Goal: Task Accomplishment & Management: Manage account settings

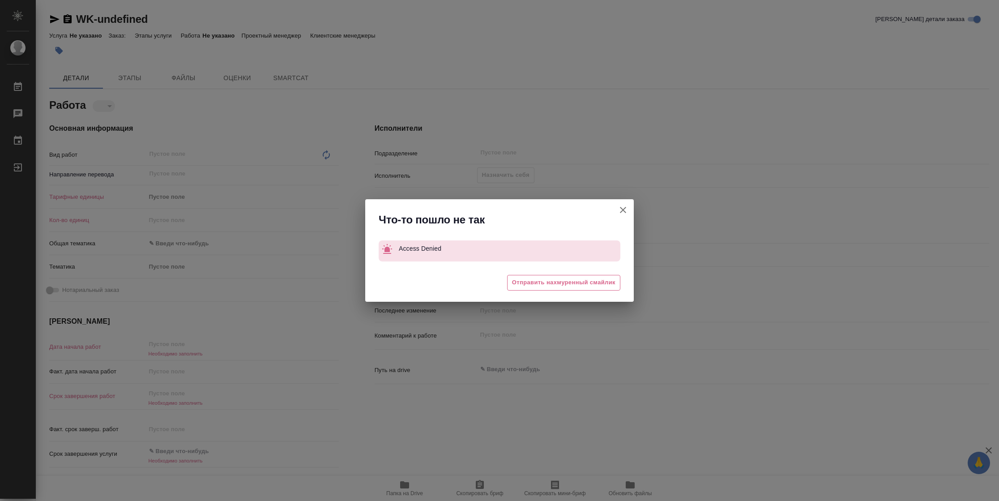
type textarea "x"
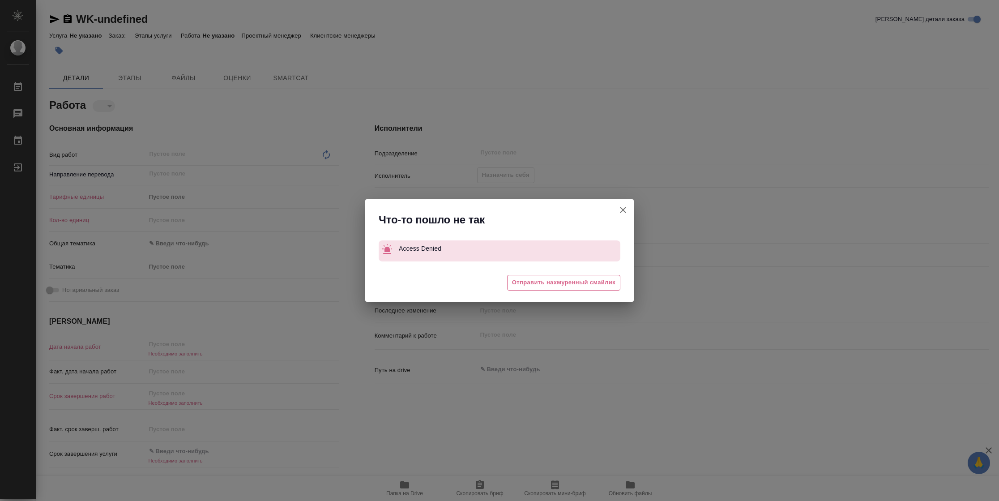
click at [618, 209] on icon "button" at bounding box center [623, 210] width 11 height 11
type textarea "x"
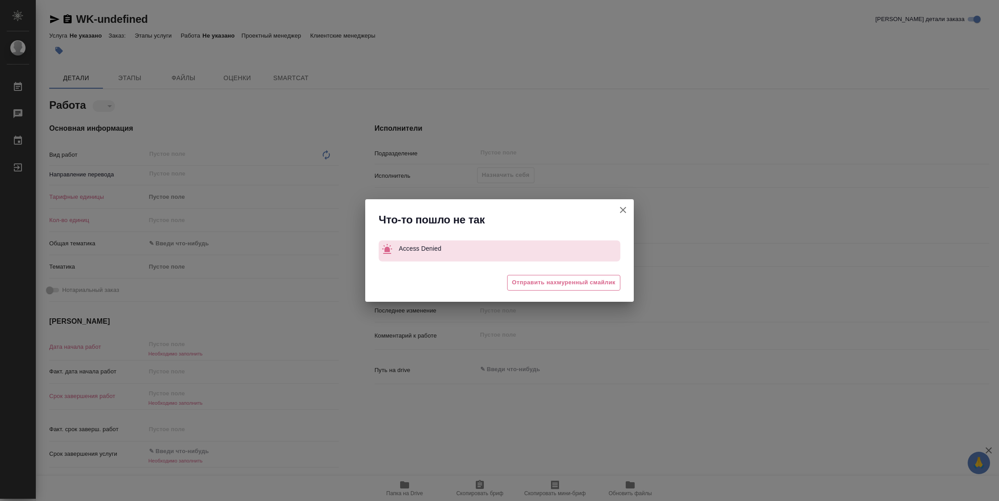
type textarea "x"
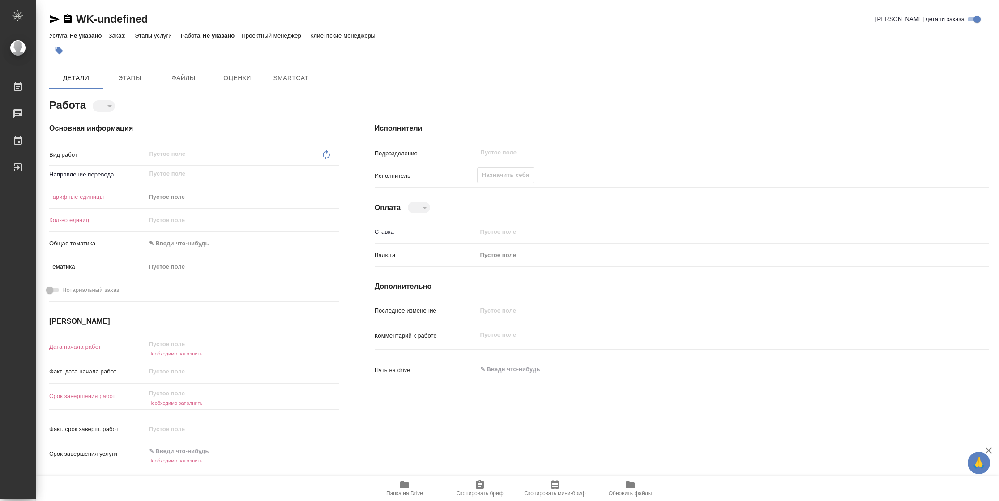
type textarea "x"
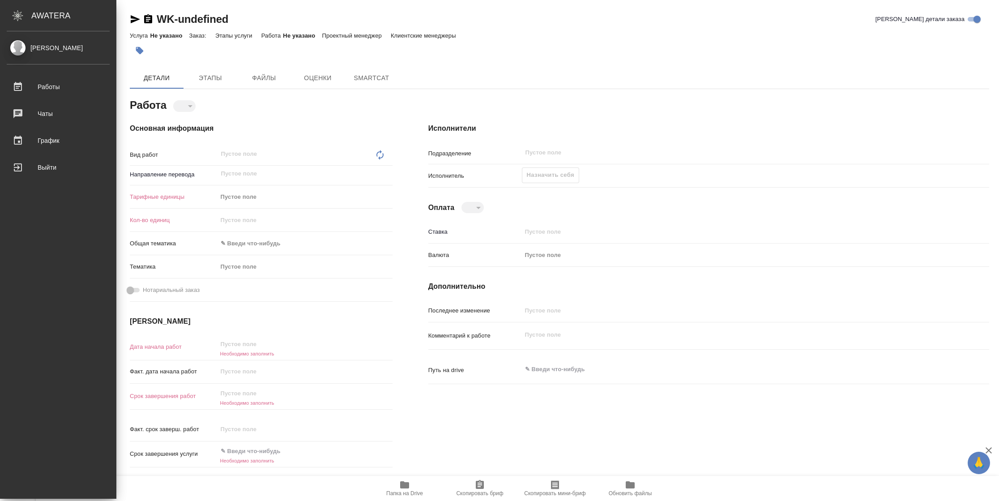
type textarea "x"
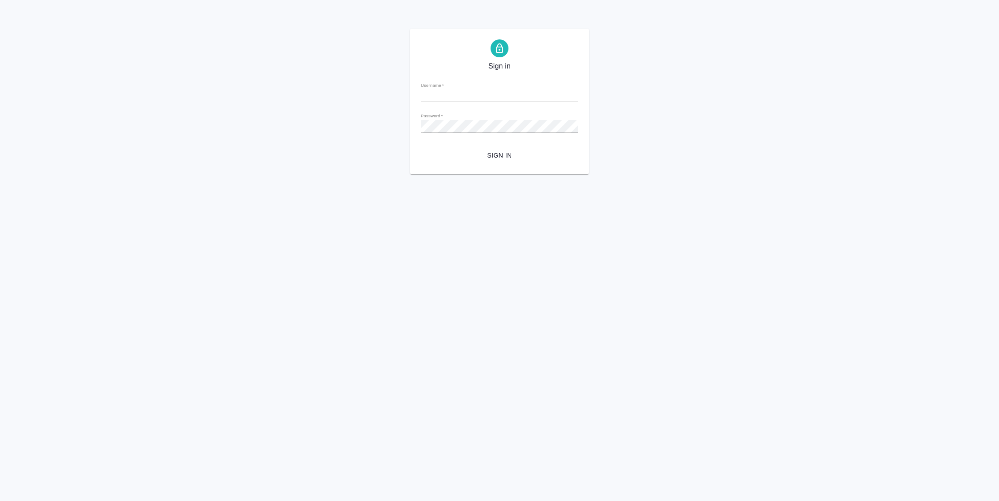
type input "n.vasilyeva@awatera.com"
click at [499, 155] on span "Sign in" at bounding box center [499, 155] width 143 height 11
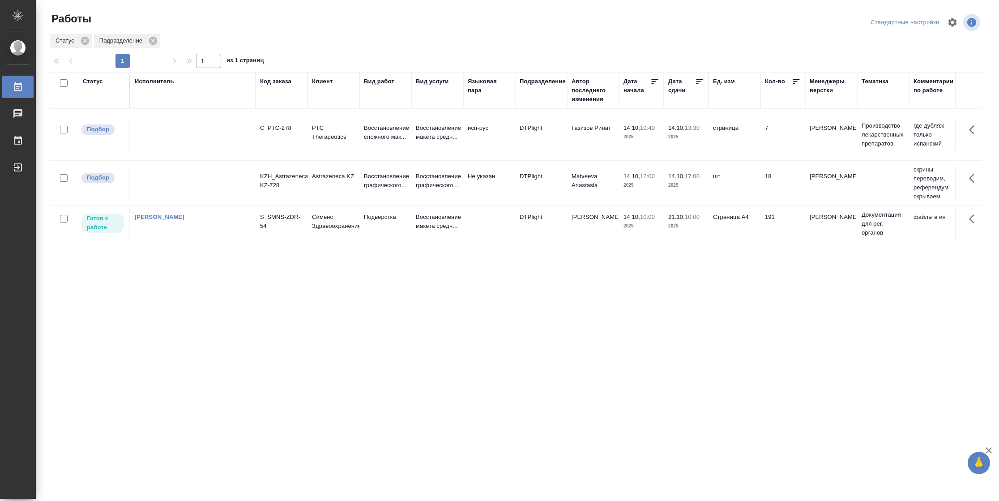
click at [530, 222] on td "DTPlight" at bounding box center [541, 223] width 52 height 31
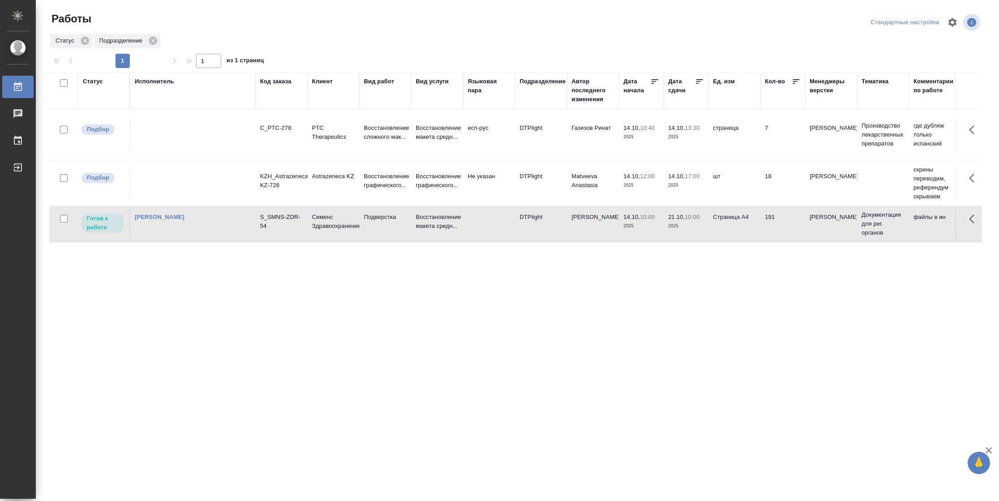
click at [530, 222] on td "DTPlight" at bounding box center [541, 223] width 52 height 31
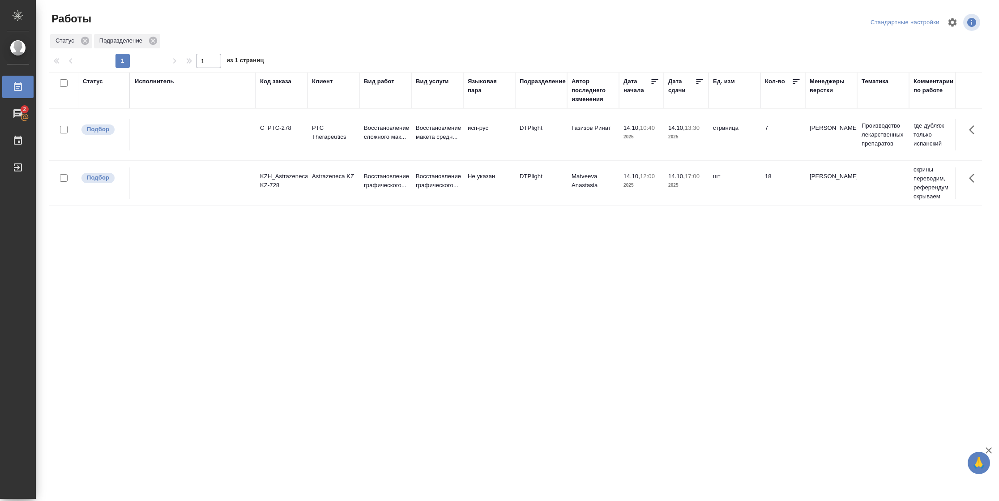
click at [94, 81] on div "Статус" at bounding box center [93, 81] width 20 height 9
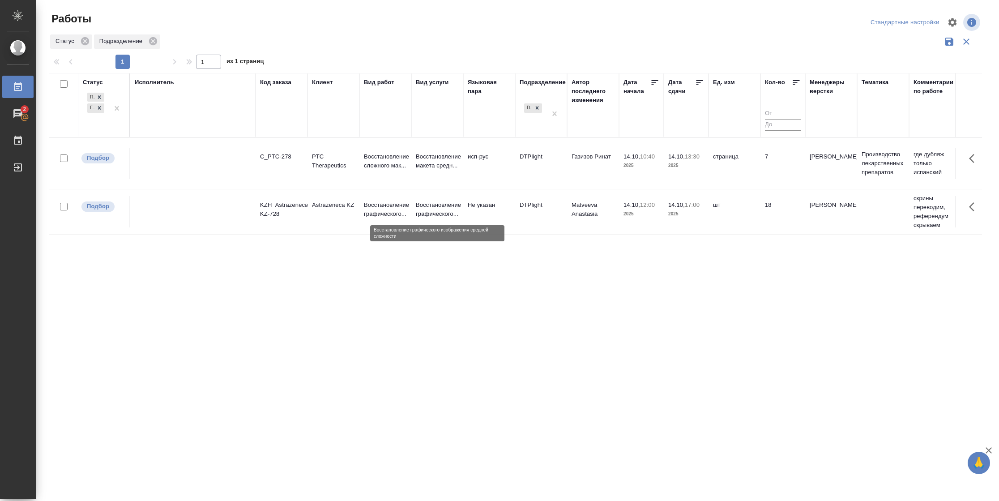
click at [416, 205] on p "Восстановление графического..." at bounding box center [437, 210] width 43 height 18
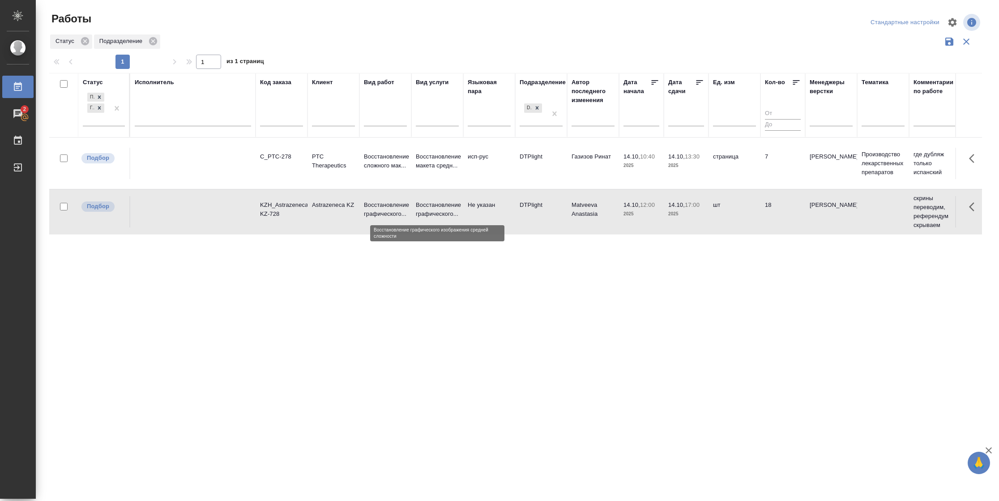
click at [416, 205] on p "Восстановление графического..." at bounding box center [437, 210] width 43 height 18
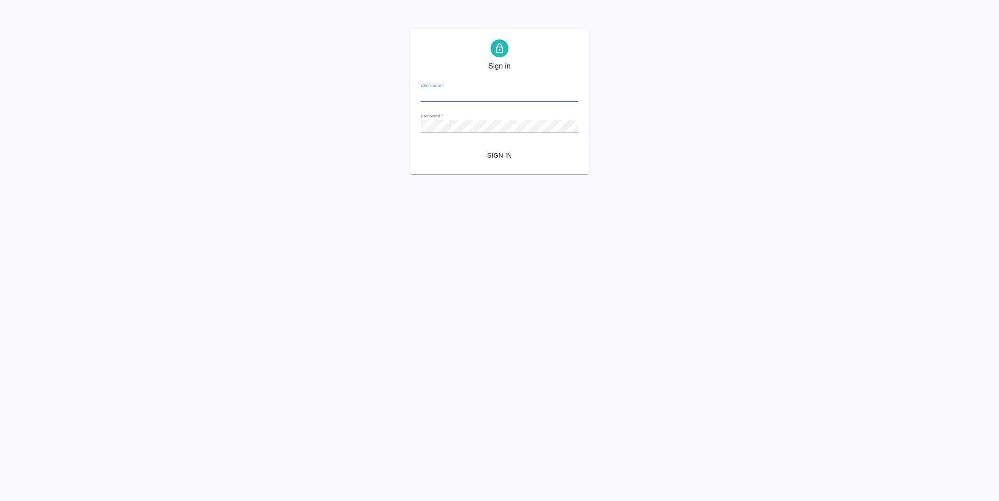
type input "[PERSON_NAME][EMAIL_ADDRESS][DOMAIN_NAME]"
click at [496, 151] on span "Sign in" at bounding box center [499, 155] width 143 height 11
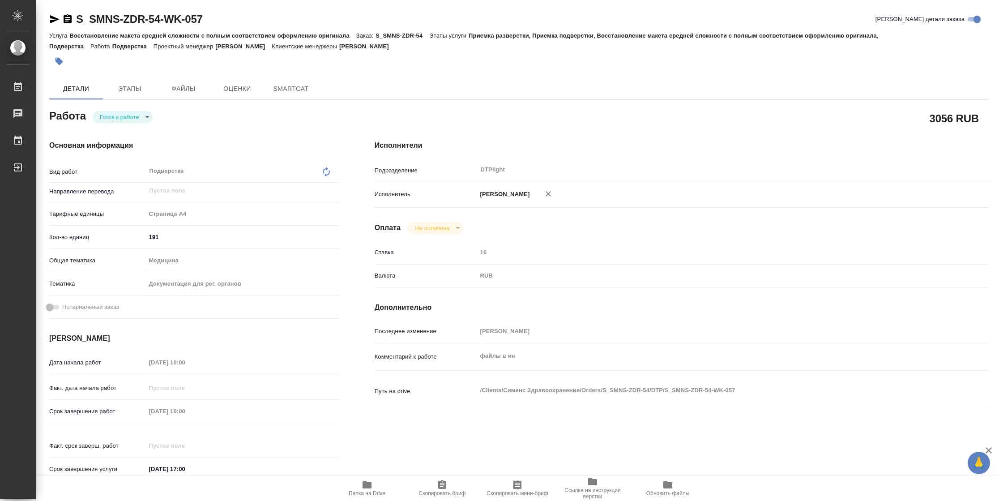
click at [138, 113] on body "🙏 .cls-1 fill:#fff; AWATERA [PERSON_NAME] Чаты График Выйти S_SMNS-ZDR-54-WK-05…" at bounding box center [499, 250] width 999 height 501
type textarea "x"
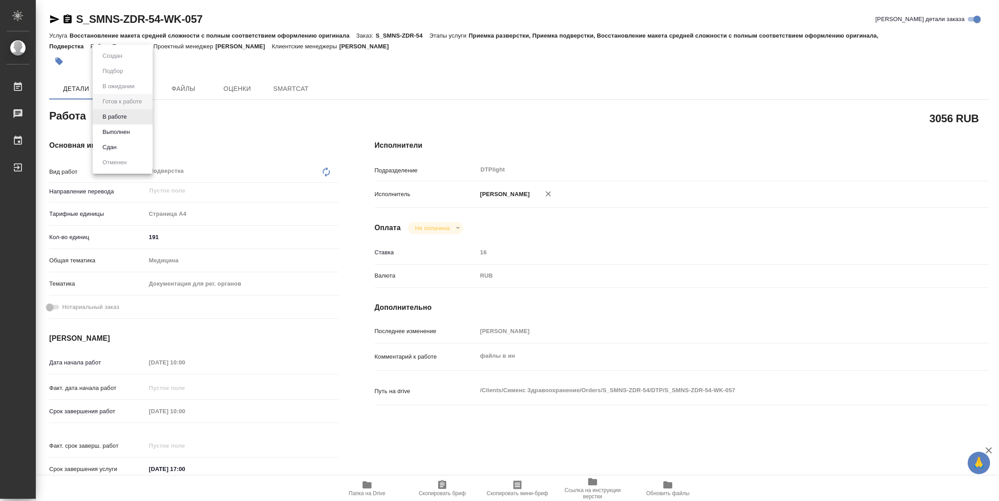
type textarea "x"
click at [138, 113] on li "В работе" at bounding box center [123, 116] width 60 height 15
type textarea "x"
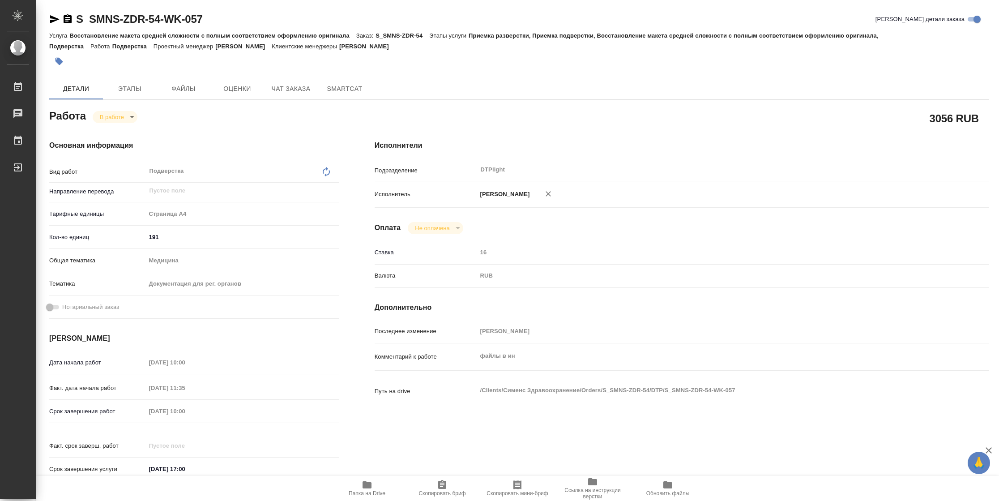
type textarea "x"
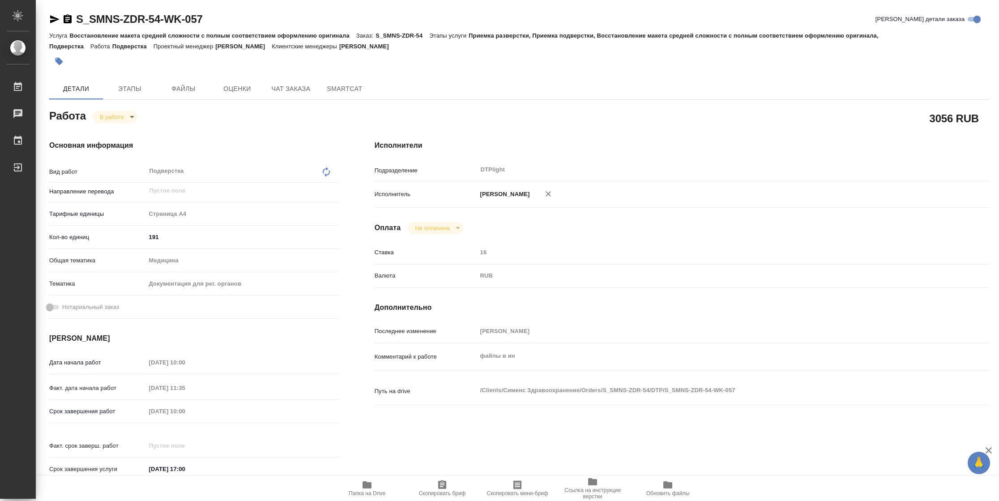
type textarea "x"
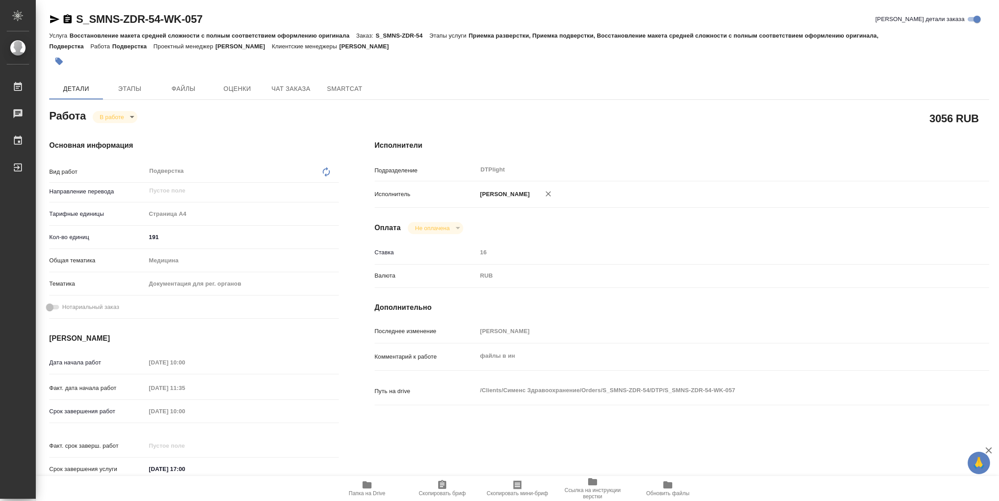
type textarea "x"
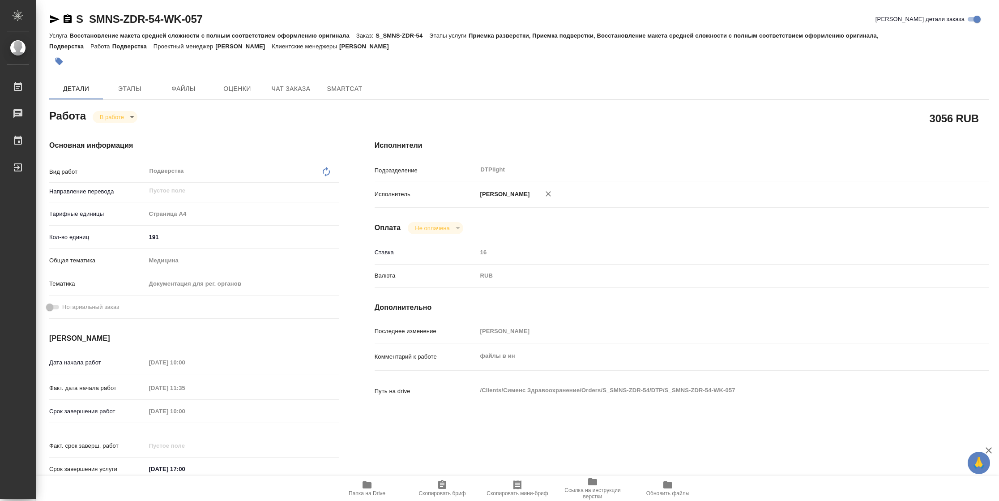
type textarea "x"
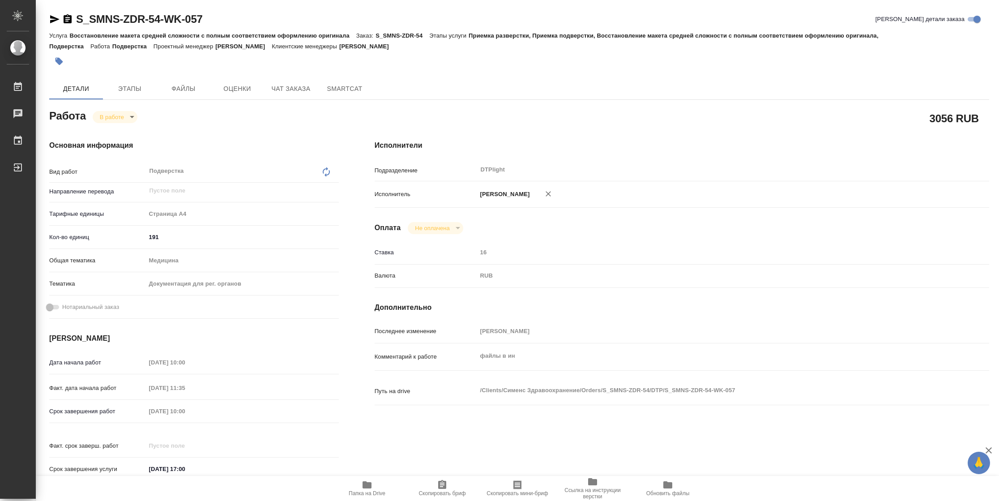
type textarea "x"
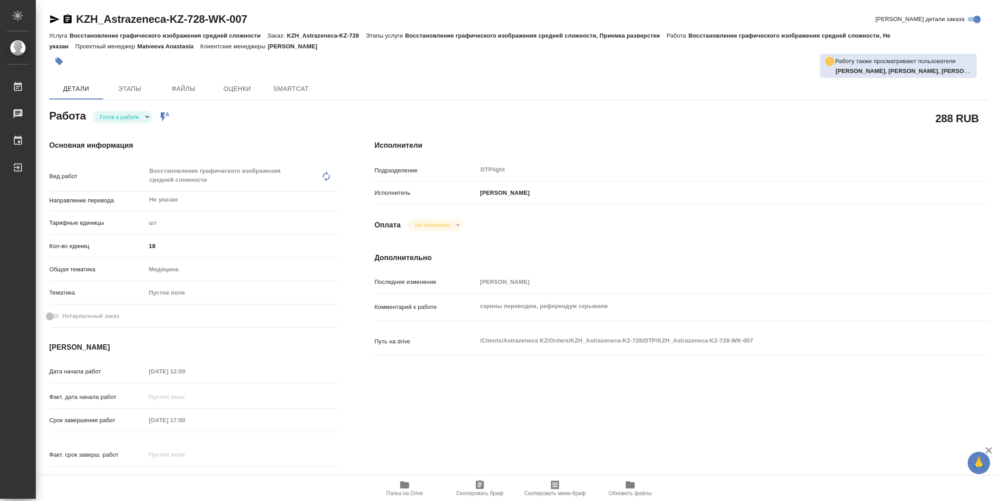
type textarea "x"
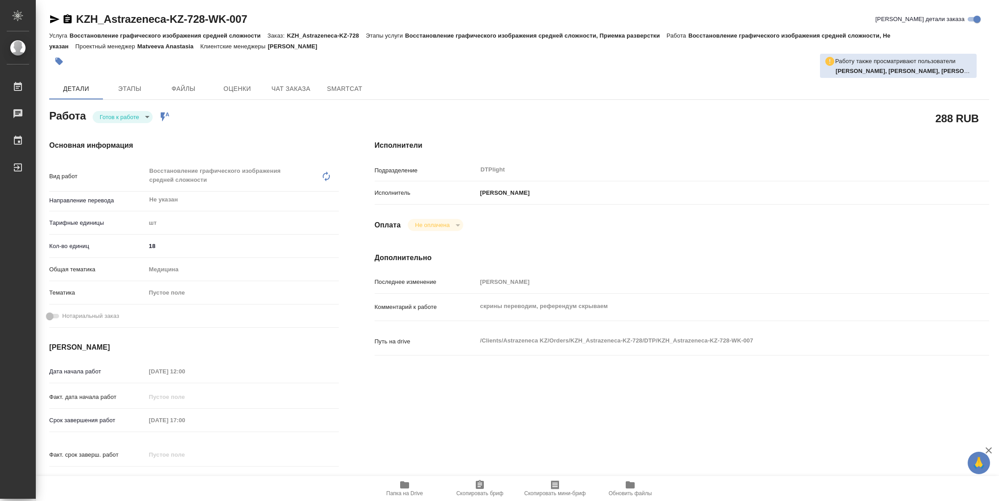
type textarea "x"
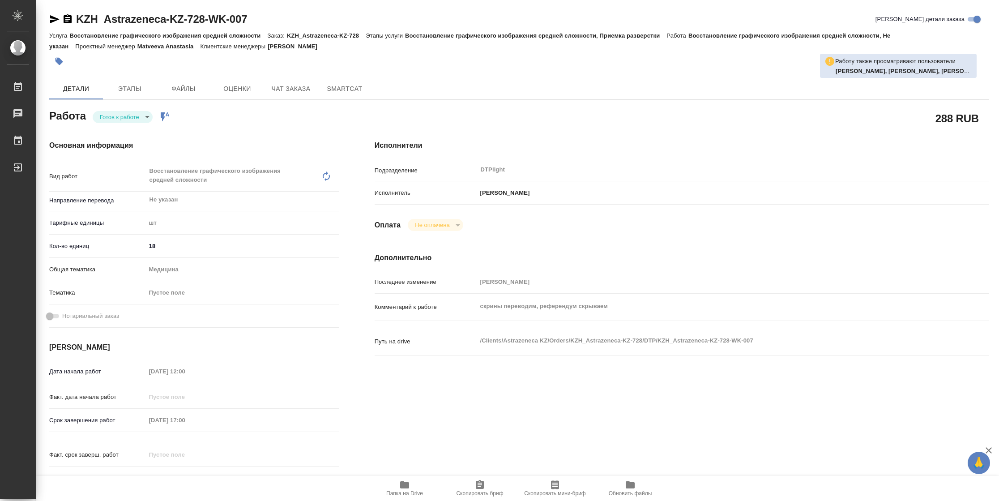
type textarea "x"
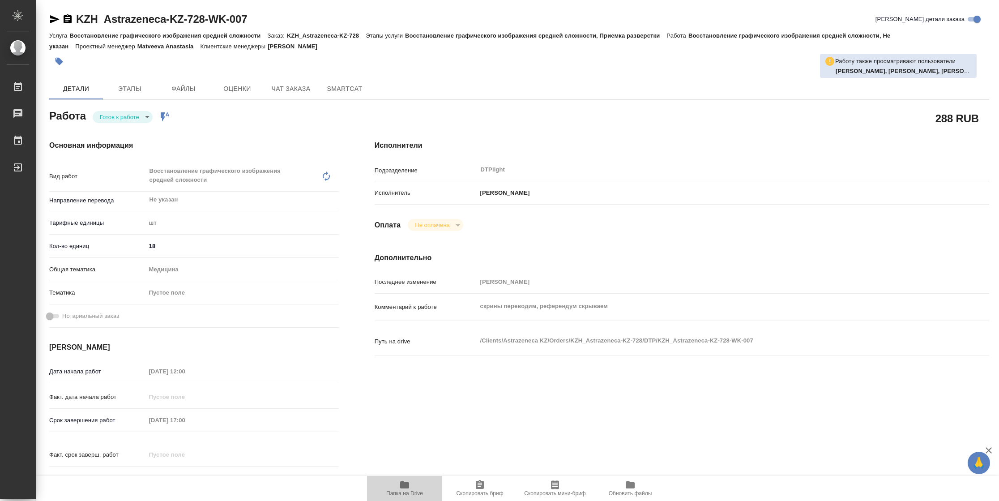
click at [406, 488] on icon "button" at bounding box center [404, 484] width 11 height 11
